Goal: Transaction & Acquisition: Register for event/course

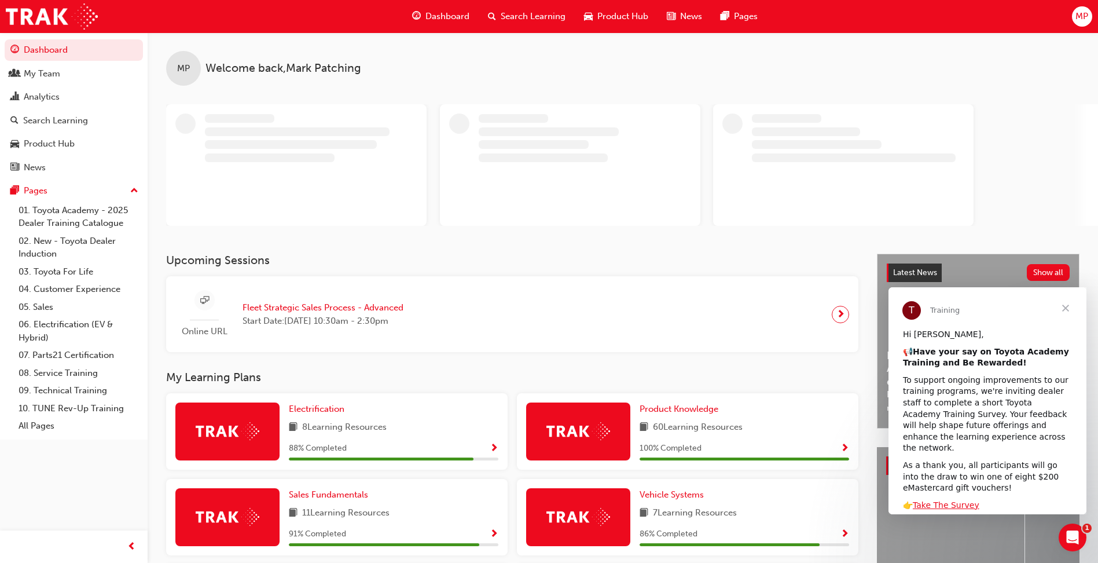
click at [532, 14] on span "Search Learning" at bounding box center [533, 16] width 65 height 13
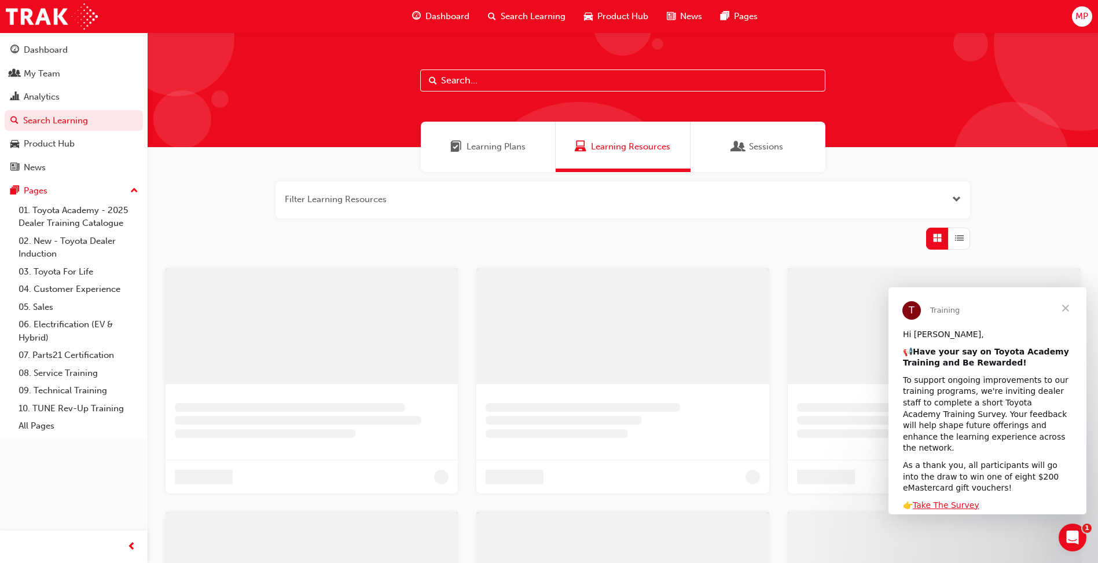
click at [469, 81] on input "text" at bounding box center [622, 80] width 405 height 22
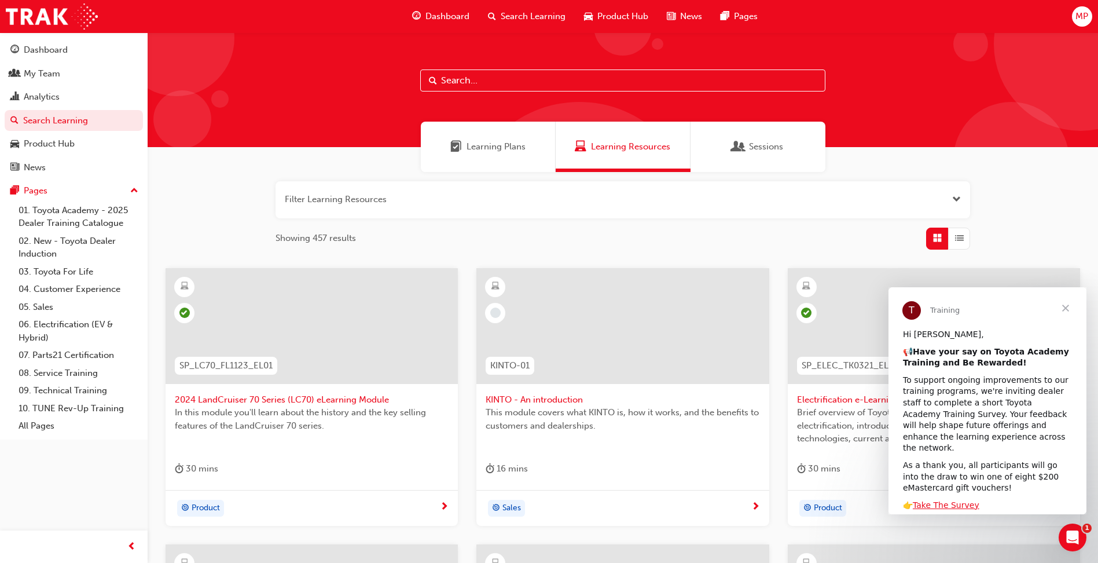
paste input "Customer Discovery: Virtual Skill Building"
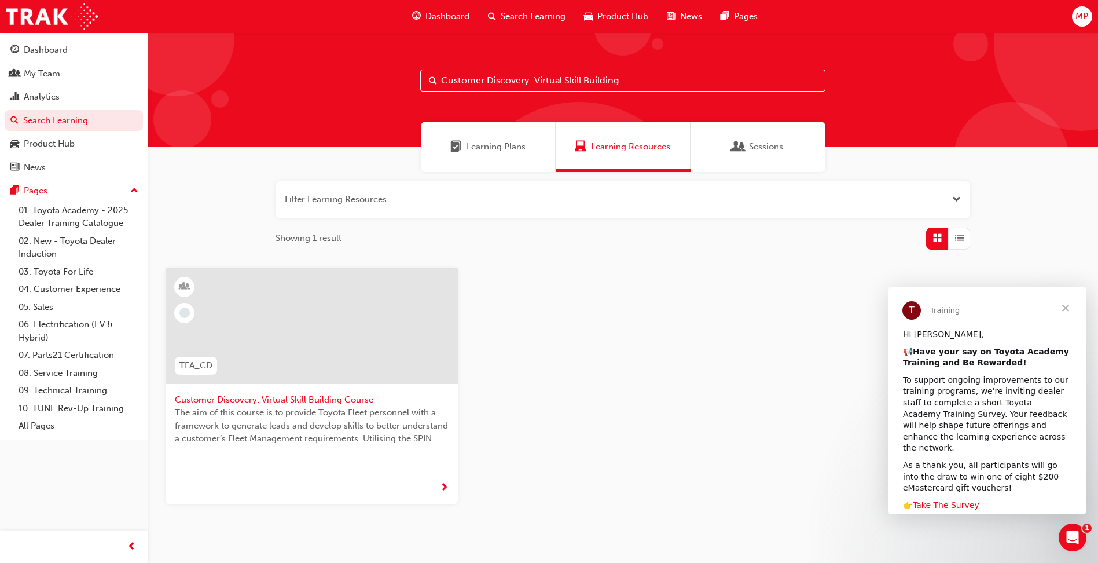
type input "Customer Discovery: Virtual Skill Building"
click at [295, 397] on span "Customer Discovery: Virtual Skill Building Course" at bounding box center [312, 399] width 274 height 13
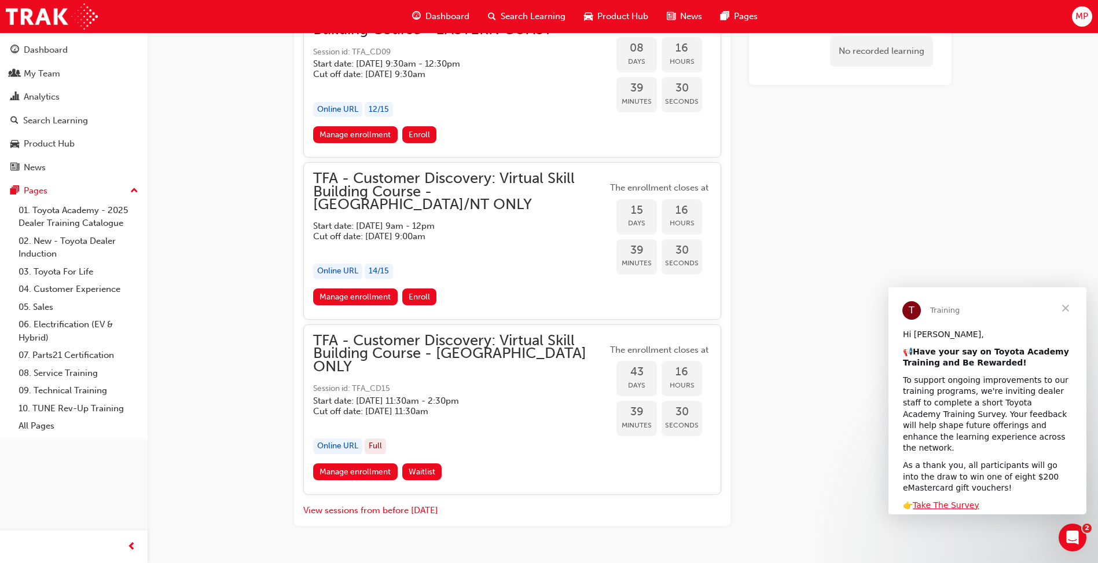
scroll to position [847, 0]
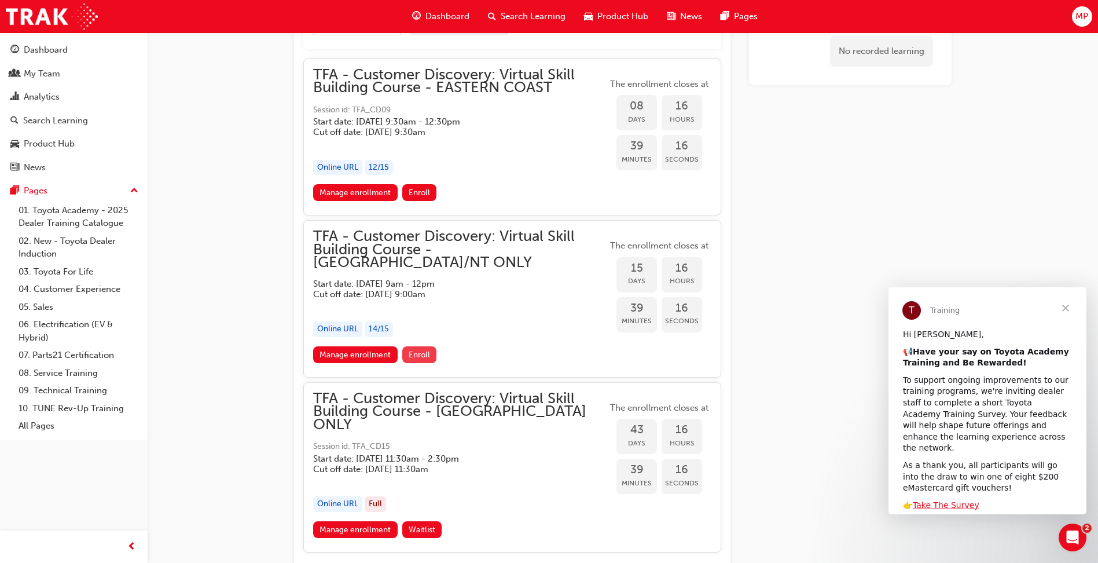
click at [423, 350] on span "Enroll" at bounding box center [419, 355] width 21 height 10
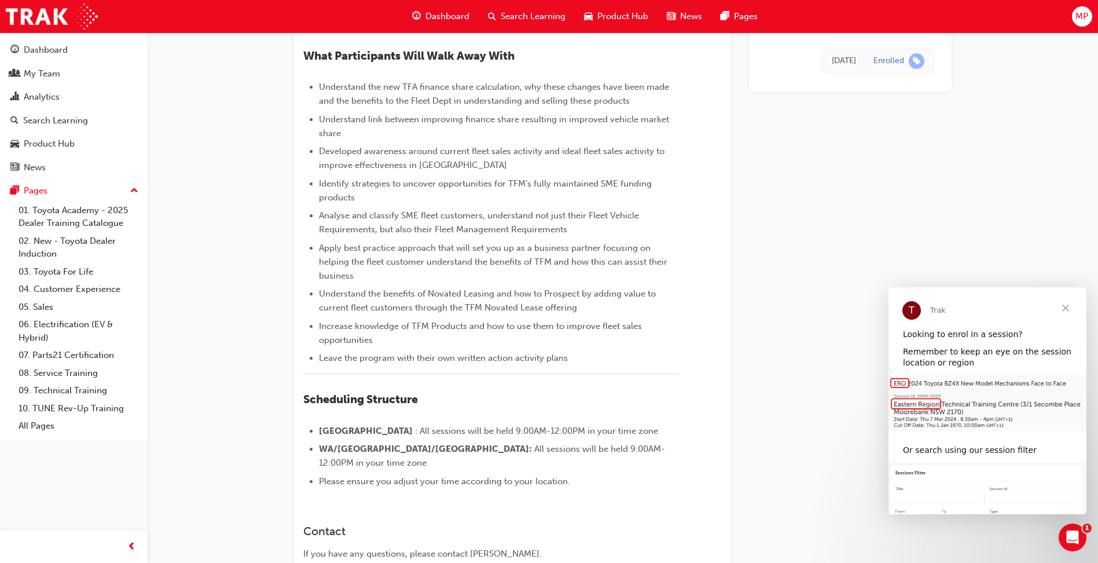
scroll to position [16, 0]
